Goal: Task Accomplishment & Management: Use online tool/utility

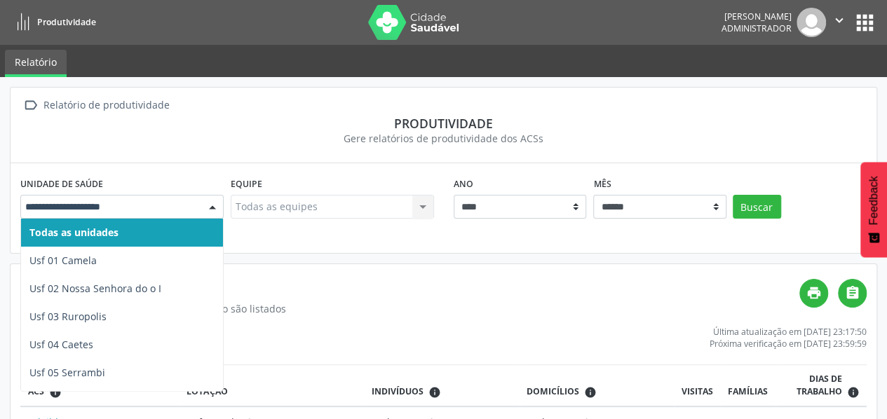
click at [210, 206] on div at bounding box center [212, 208] width 21 height 24
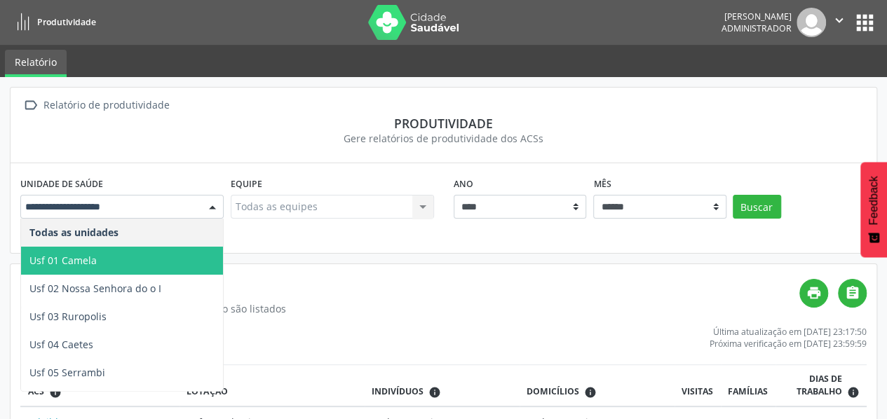
click at [122, 261] on span "Usf 01 Camela" at bounding box center [122, 261] width 202 height 28
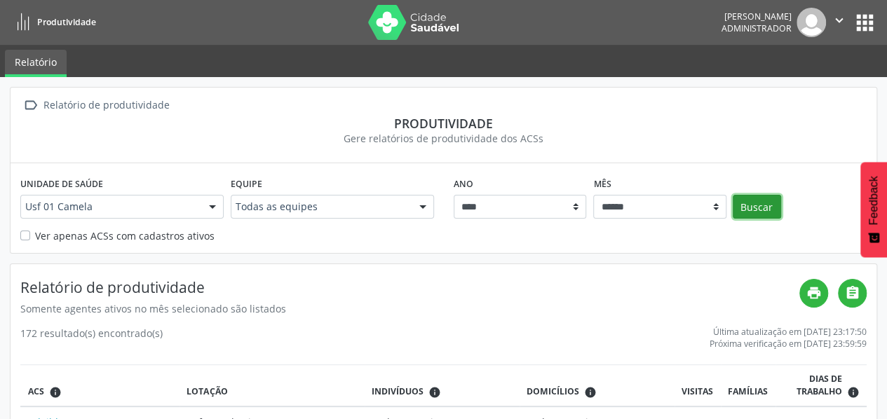
click at [754, 211] on button "Buscar" at bounding box center [756, 207] width 48 height 24
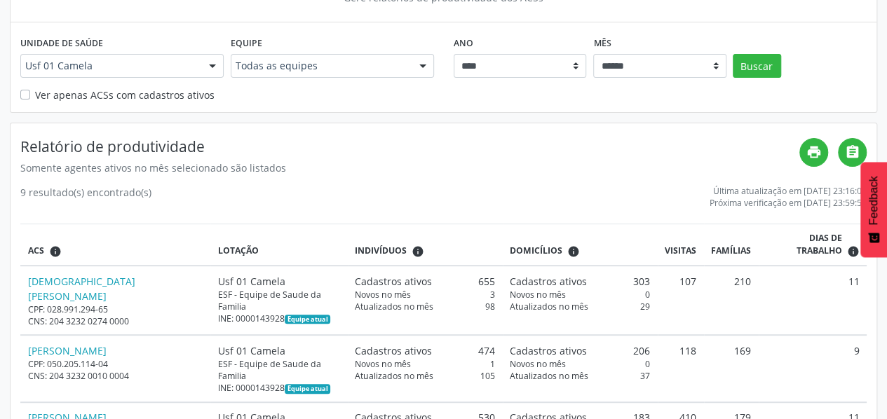
scroll to position [140, 0]
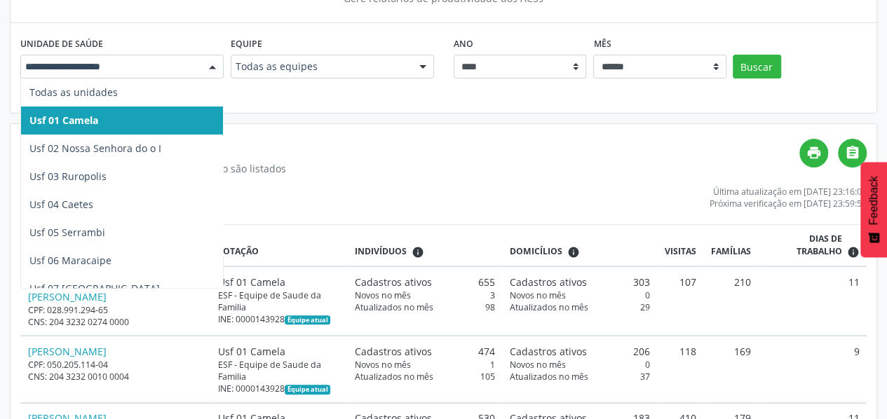
click at [217, 71] on div at bounding box center [212, 67] width 21 height 24
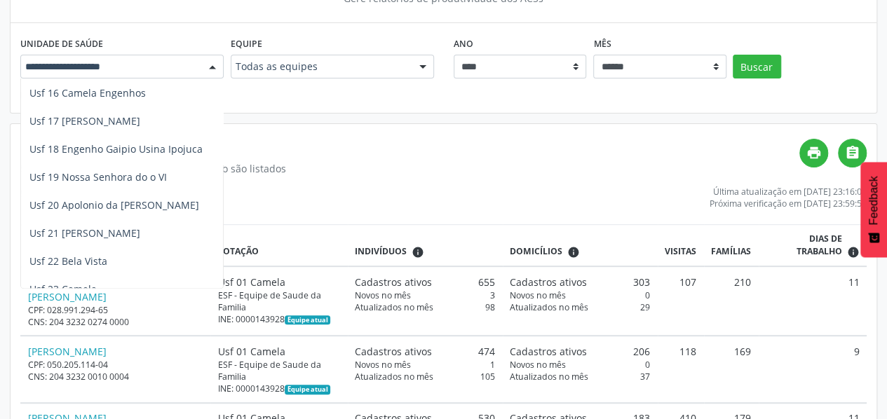
scroll to position [477, 0]
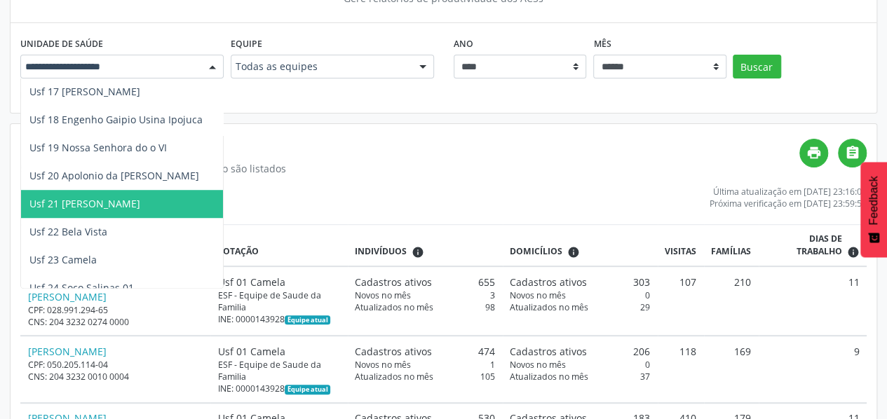
click at [128, 194] on span "Usf 21 [PERSON_NAME]" at bounding box center [122, 204] width 202 height 28
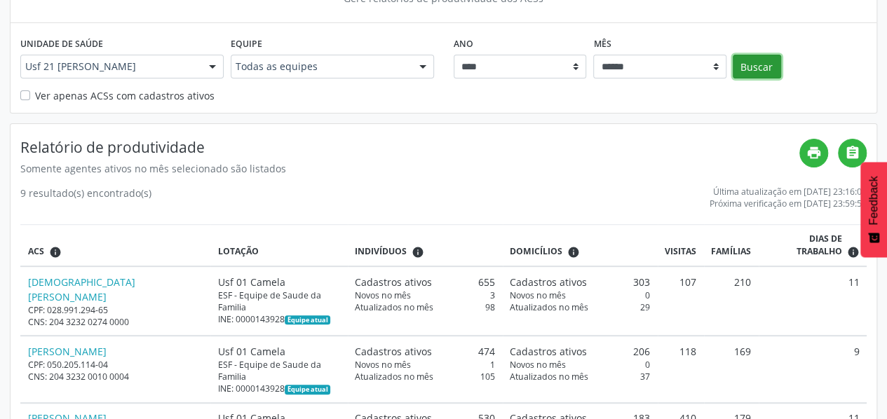
click at [754, 74] on button "Buscar" at bounding box center [756, 67] width 48 height 24
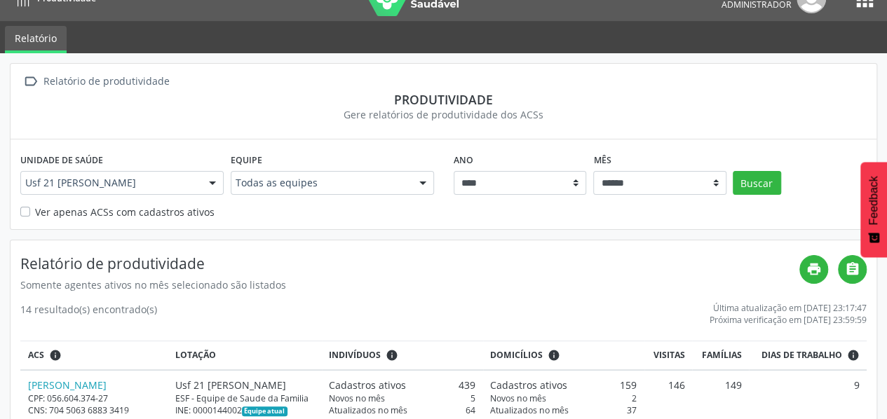
scroll to position [0, 0]
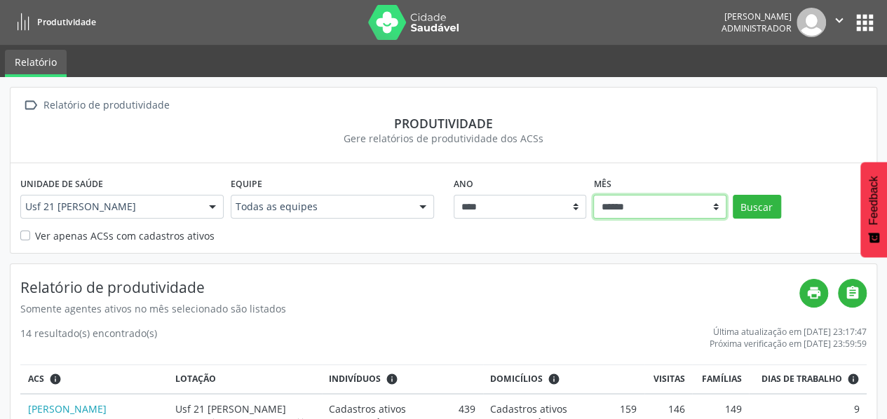
click at [715, 203] on select "****** ***** ***** **** ***** ***** ********* *******" at bounding box center [659, 207] width 133 height 24
click at [756, 203] on button "Buscar" at bounding box center [756, 207] width 48 height 24
click at [207, 207] on div at bounding box center [212, 208] width 21 height 24
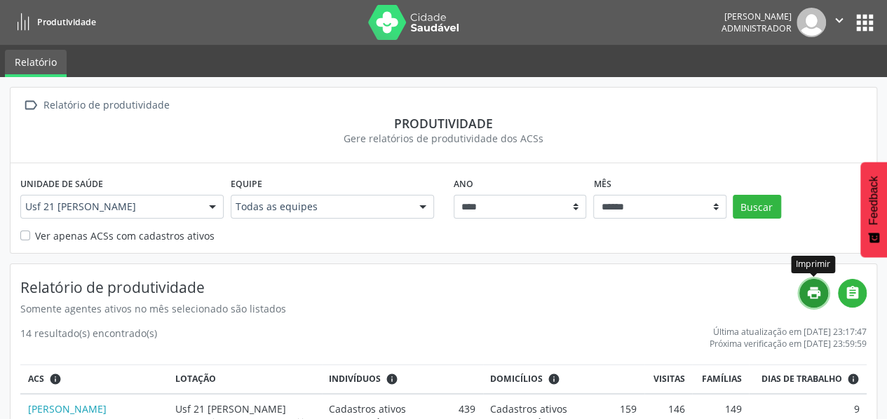
click at [812, 288] on icon "print" at bounding box center [813, 292] width 15 height 15
click at [865, 22] on button "apps" at bounding box center [864, 23] width 25 height 25
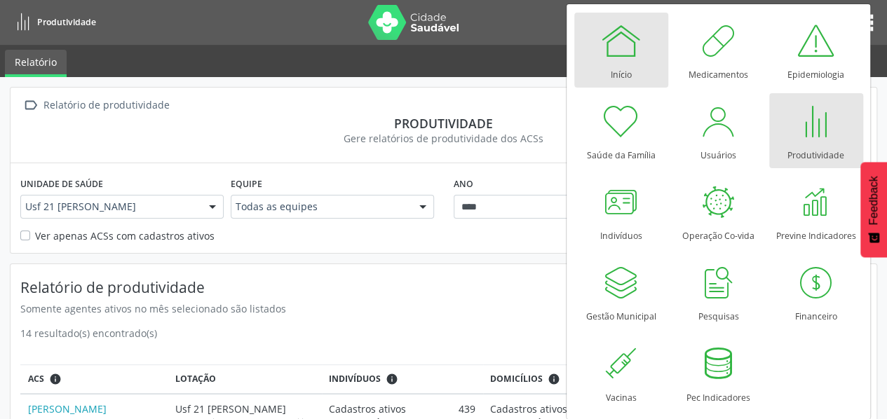
click at [622, 40] on div at bounding box center [621, 41] width 42 height 42
